Goal: Check status: Check status

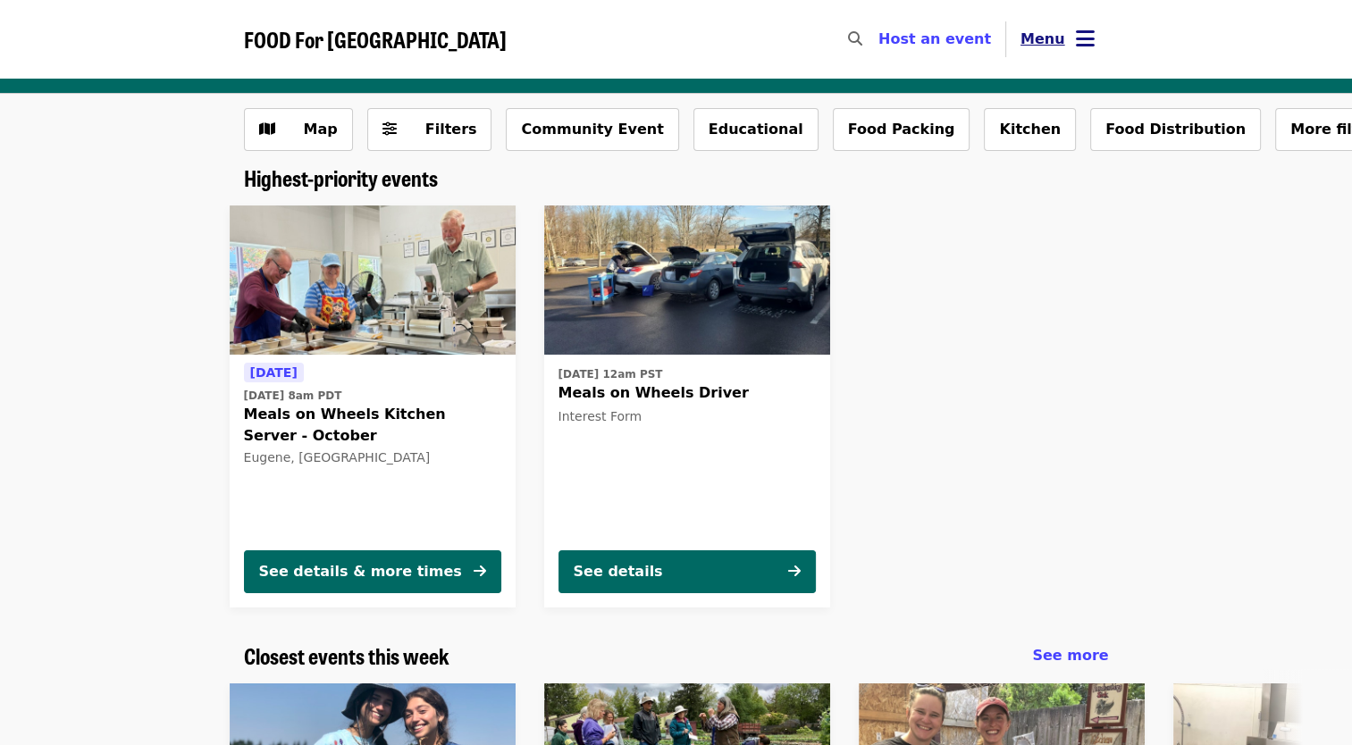
click at [1061, 33] on span "Menu" at bounding box center [1042, 38] width 45 height 17
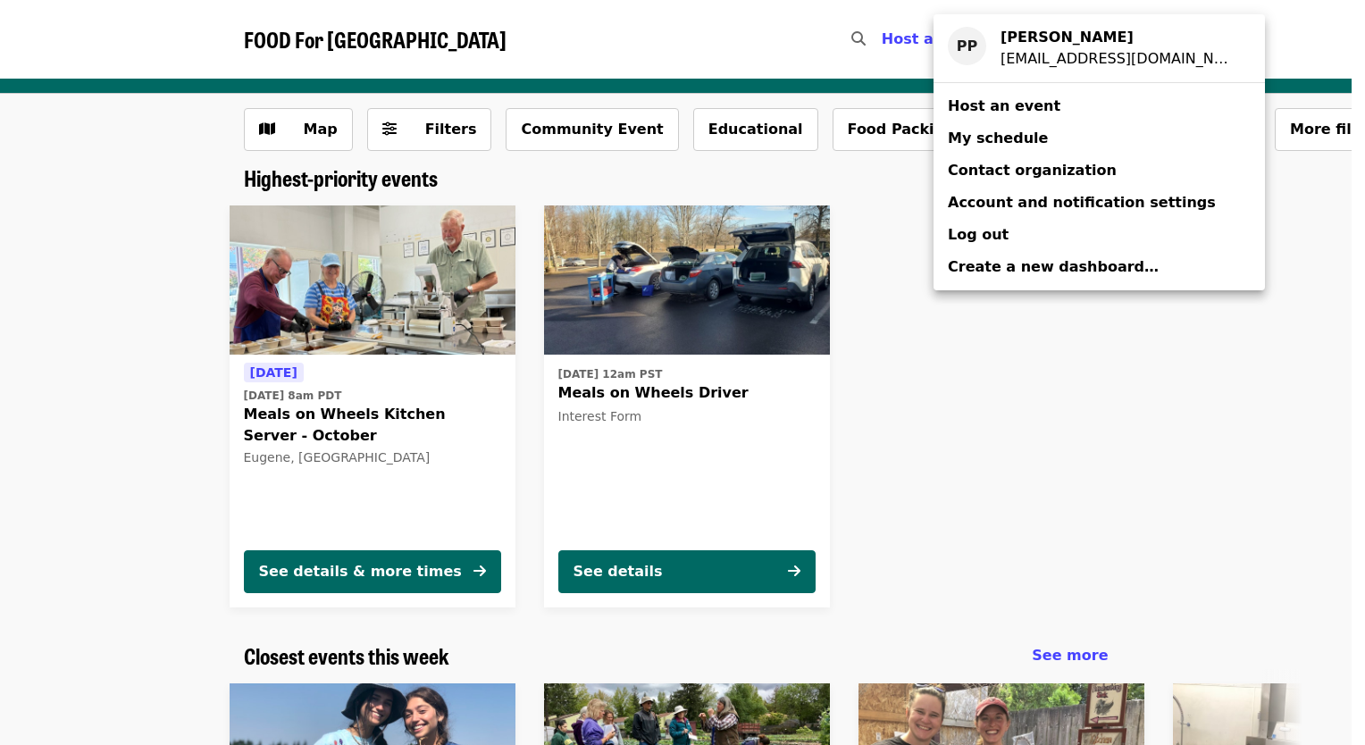
click at [1029, 143] on span "My schedule" at bounding box center [998, 138] width 100 height 17
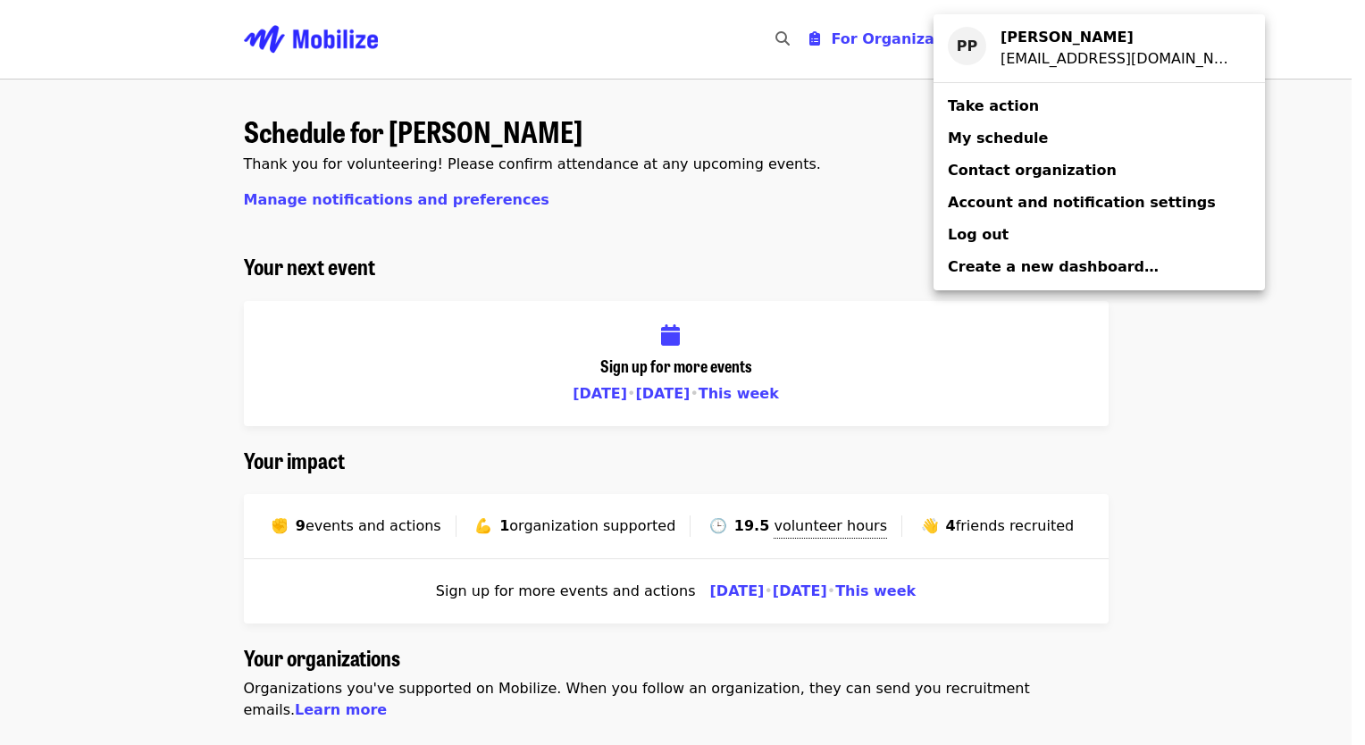
click at [835, 177] on div "Account menu" at bounding box center [682, 372] width 1365 height 745
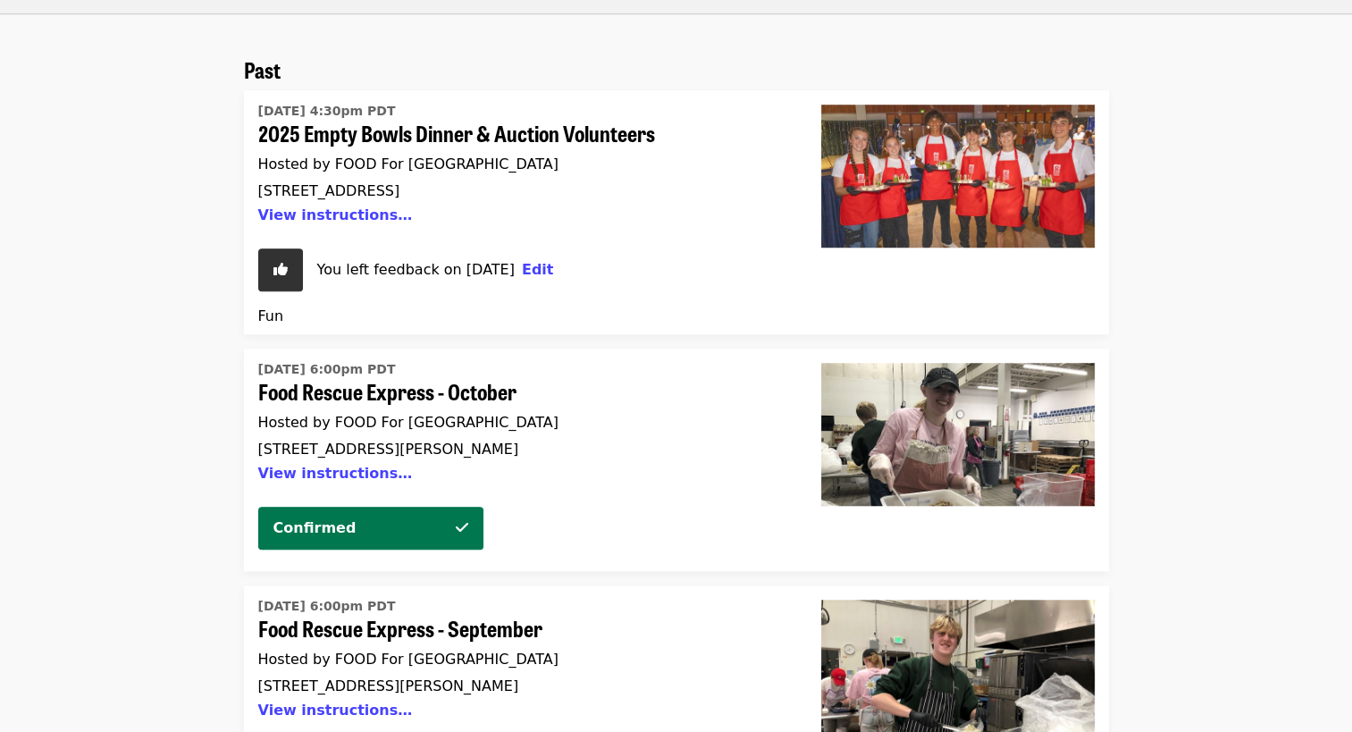
scroll to position [1430, 0]
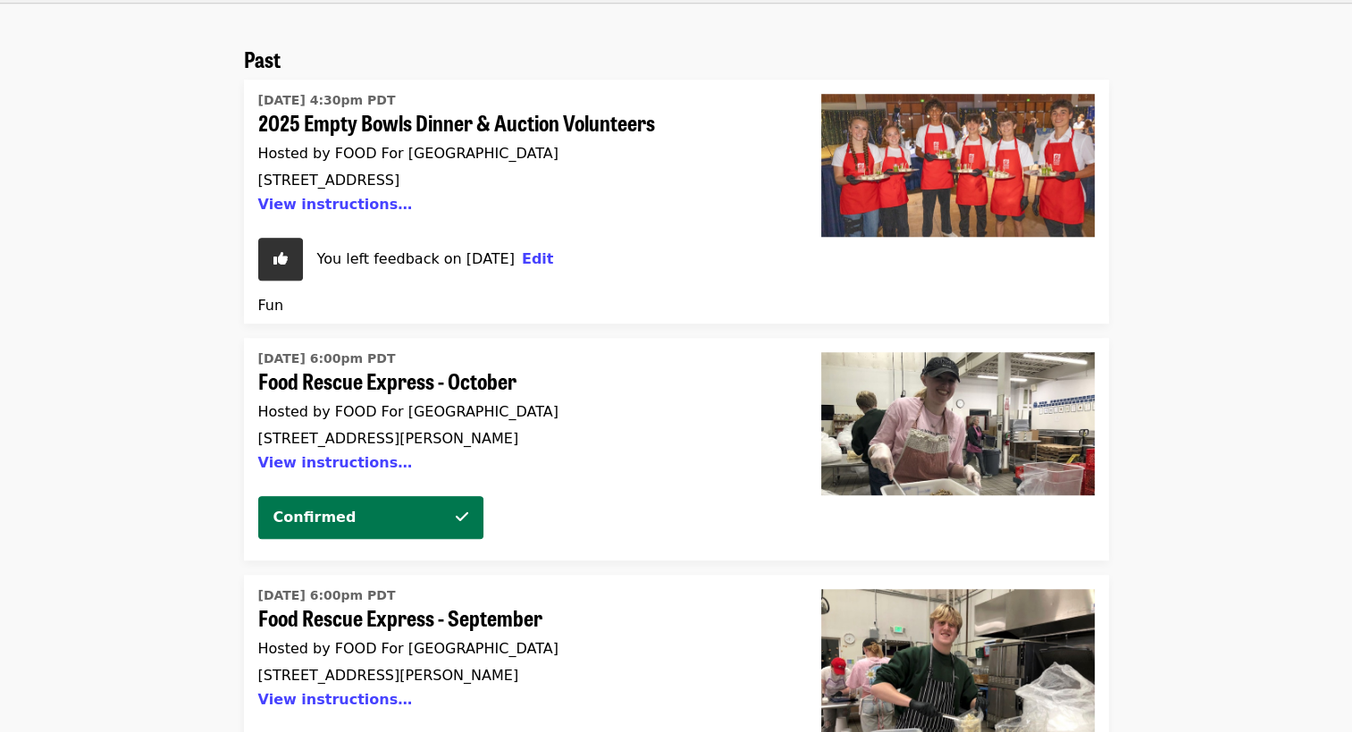
drag, startPoint x: 475, startPoint y: 342, endPoint x: 460, endPoint y: 335, distance: 16.8
click at [460, 368] on span "Food Rescue Express - October" at bounding box center [518, 381] width 520 height 26
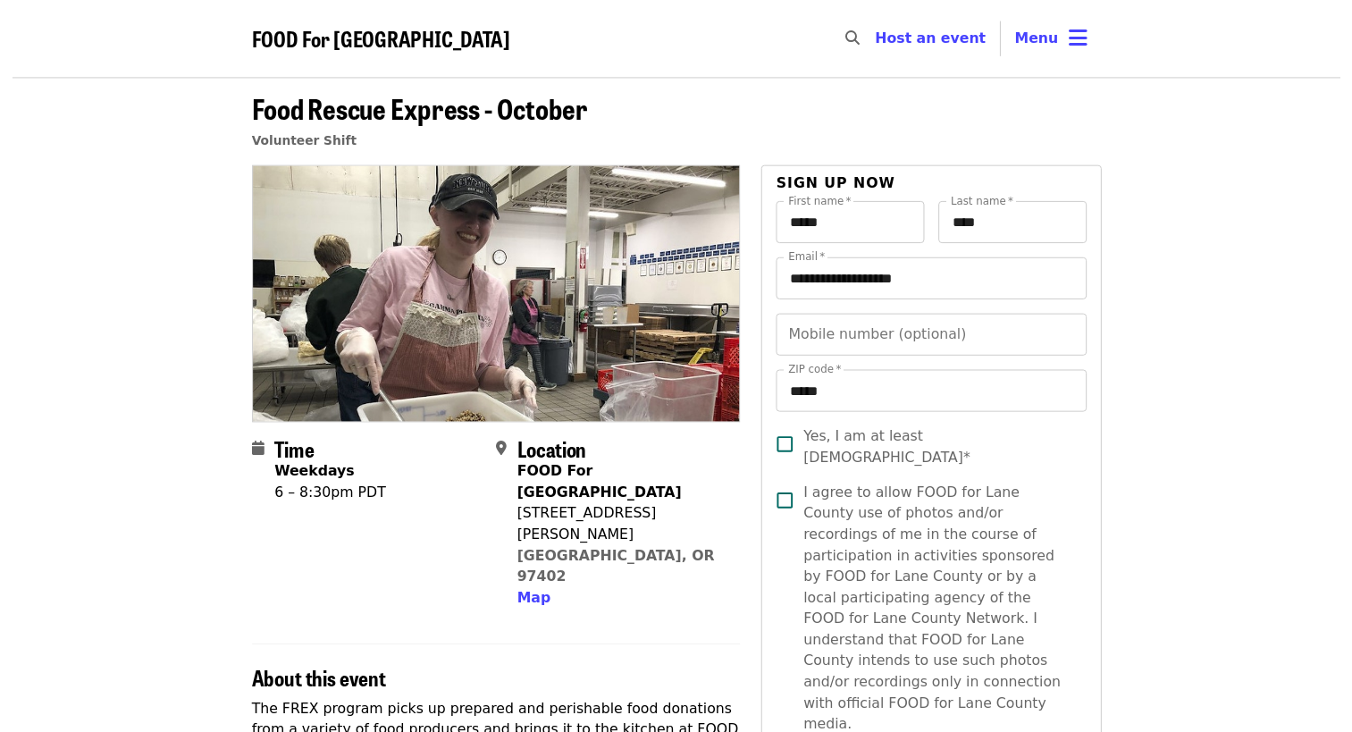
scroll to position [329, 0]
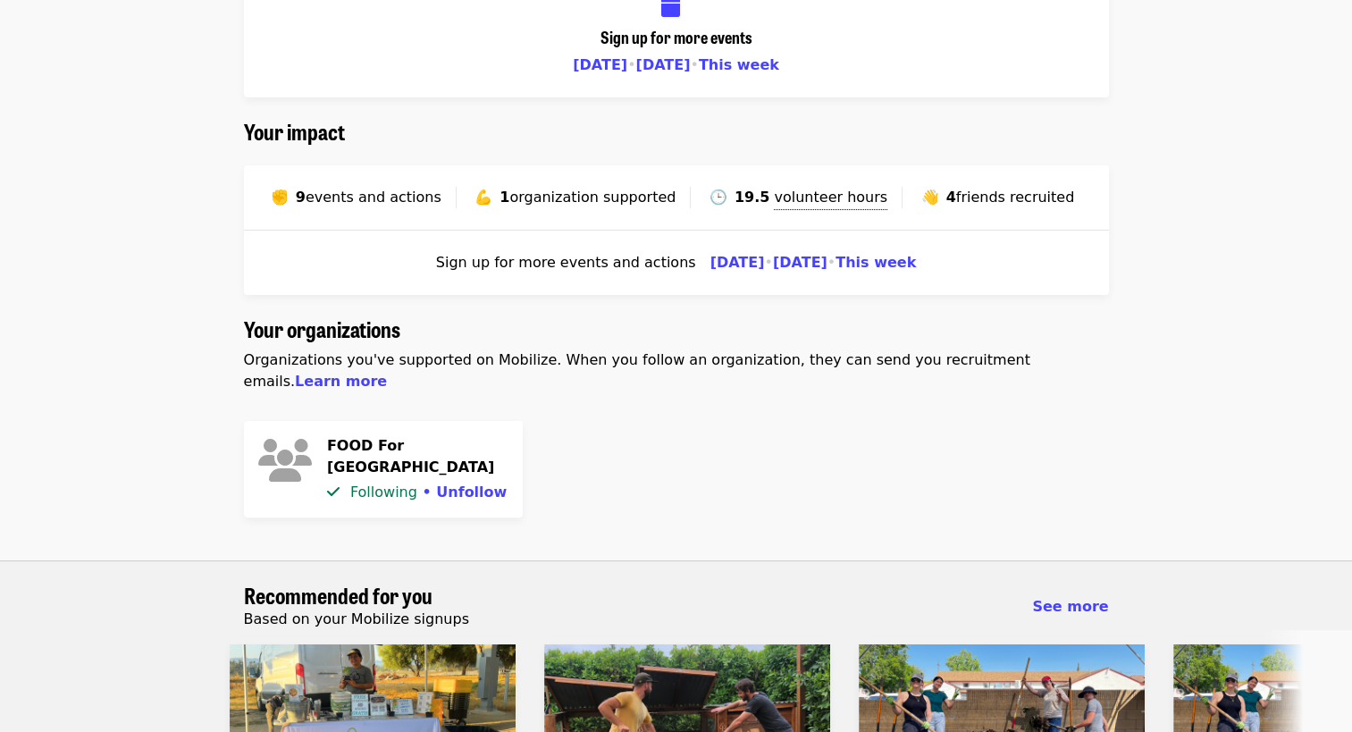
click at [814, 184] on div "✊ 9 events and actions 💪 1 organization supported 🕒 19.5 volunteer hours Includ…" at bounding box center [676, 197] width 865 height 65
click at [813, 198] on span "volunteer hours" at bounding box center [830, 197] width 113 height 17
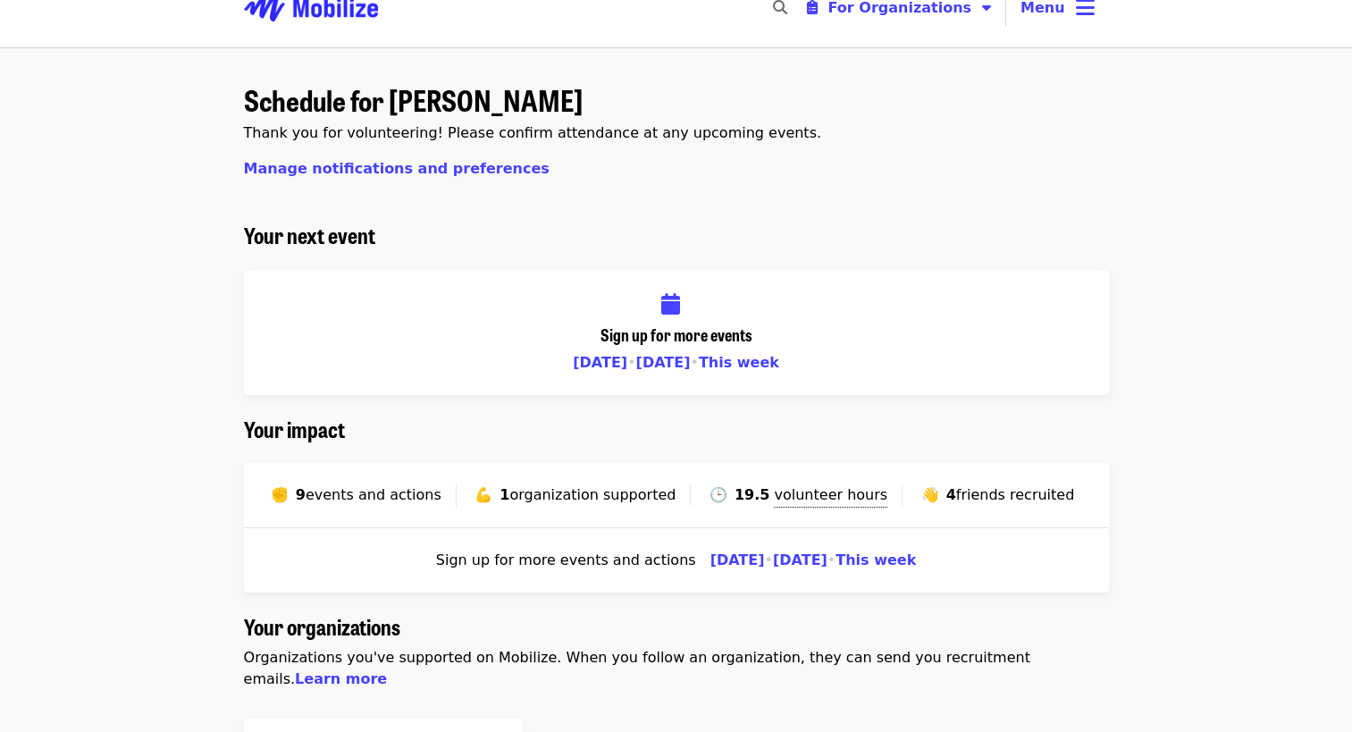
scroll to position [0, 0]
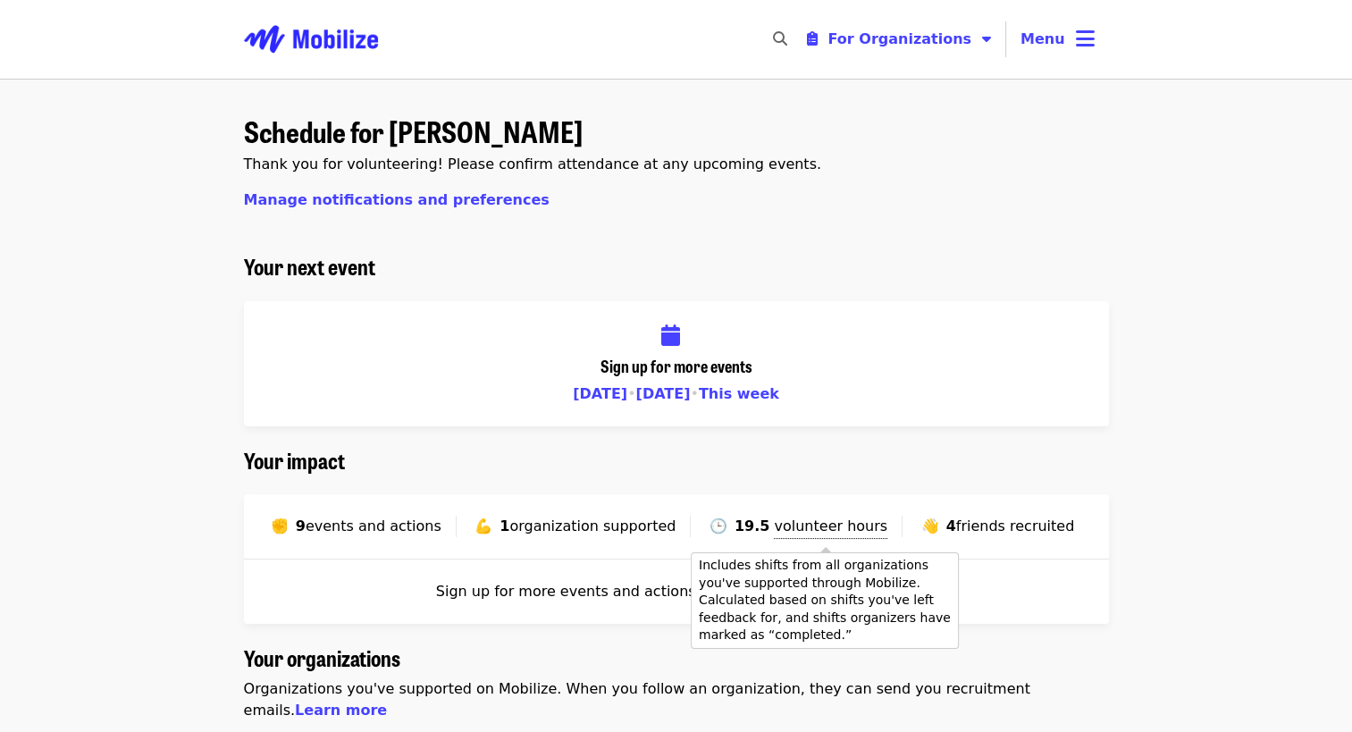
click at [826, 533] on span "volunteer hours" at bounding box center [830, 525] width 113 height 17
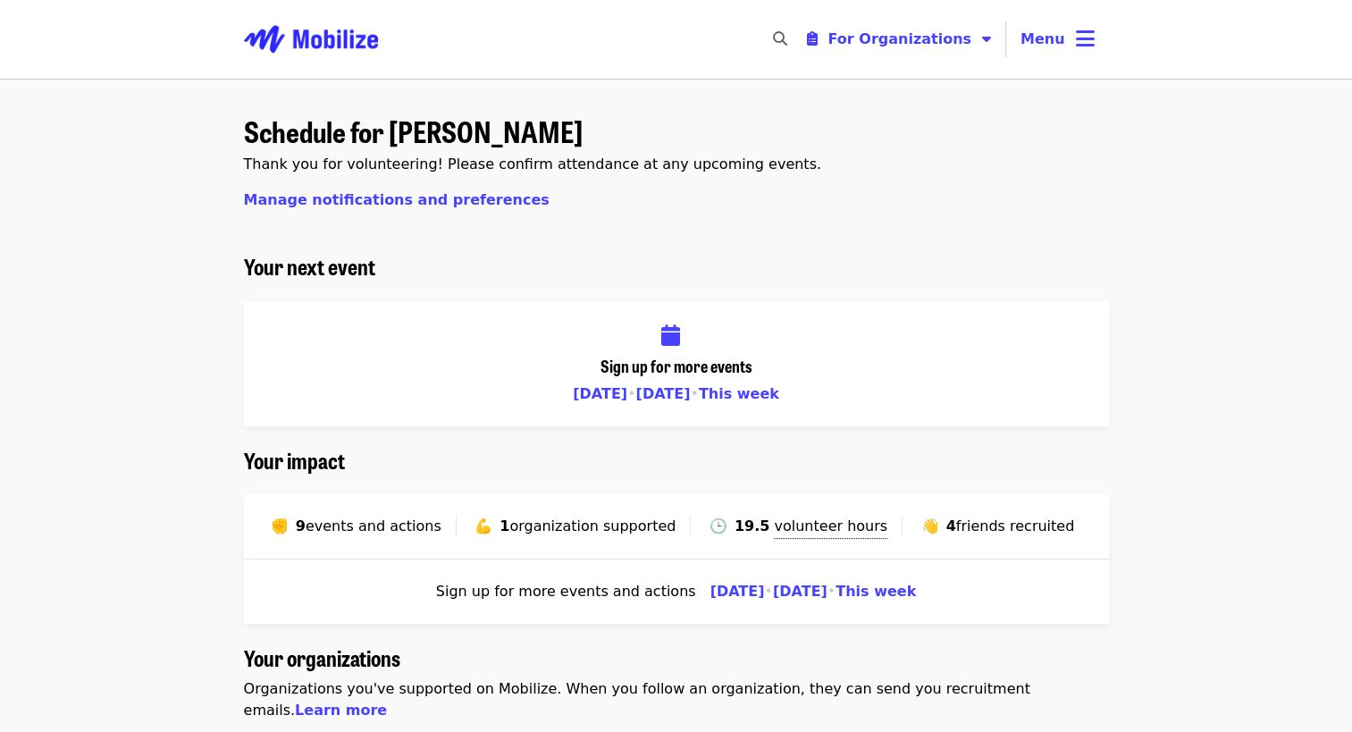
click at [726, 470] on h2 "Your impact" at bounding box center [676, 461] width 865 height 26
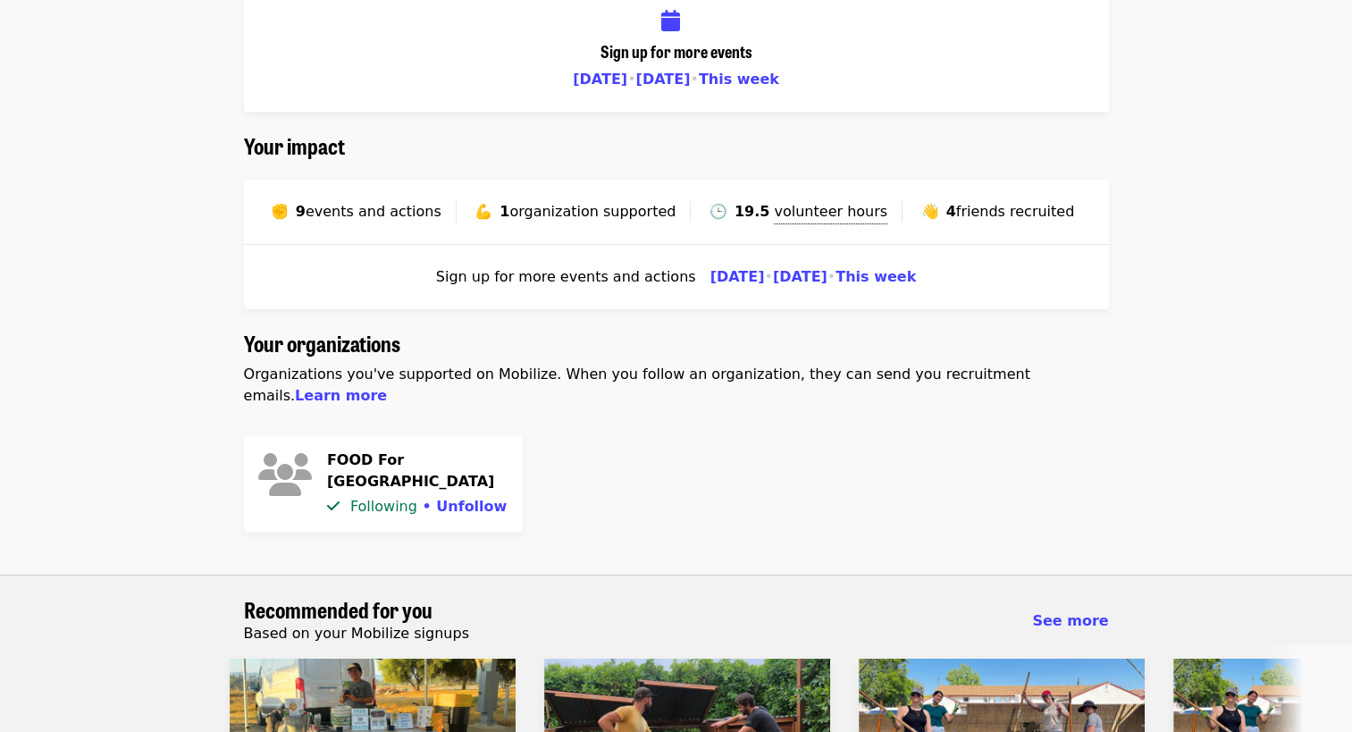
scroll to position [124, 0]
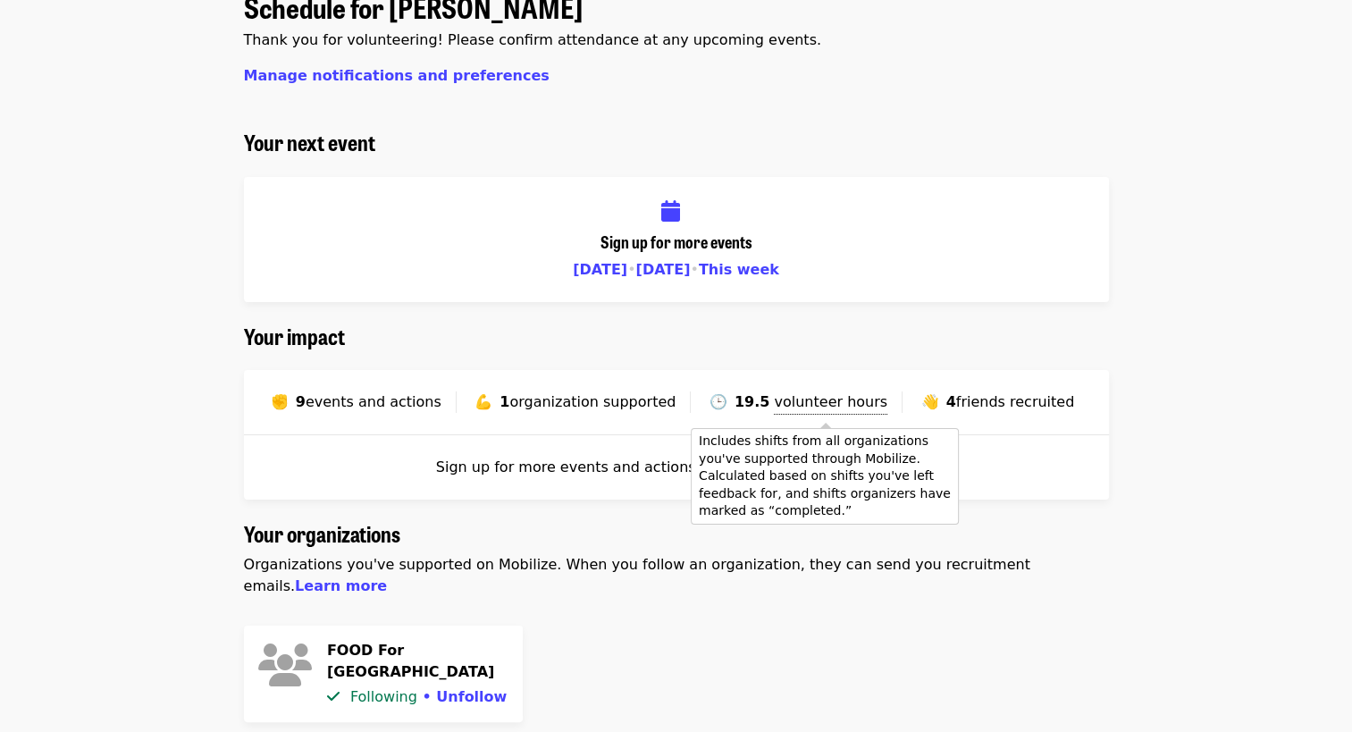
click at [793, 409] on span "volunteer hours" at bounding box center [830, 401] width 113 height 17
